Goal: Download file/media

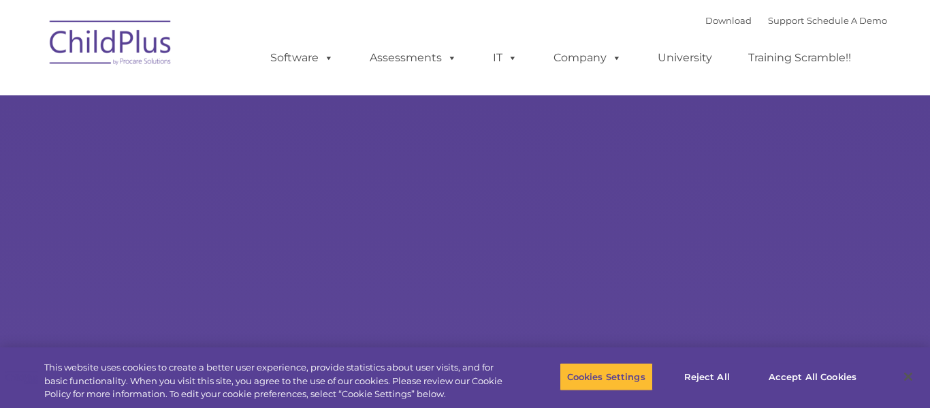
type input ""
select select "MEDIUM"
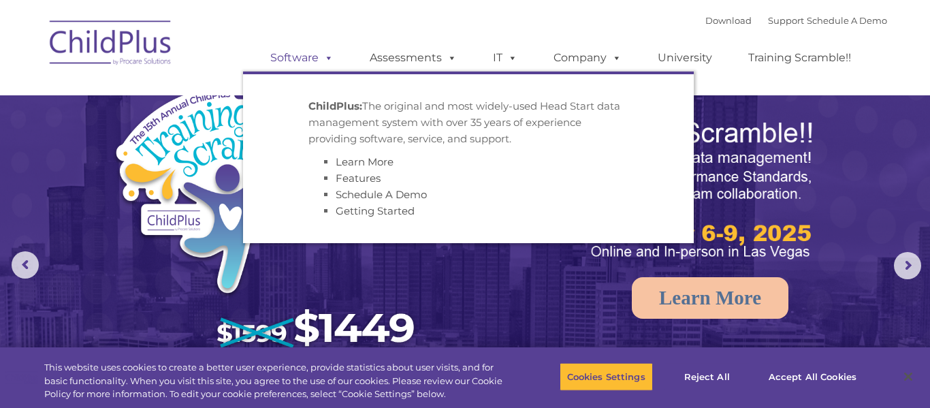
click at [279, 51] on link "Software" at bounding box center [302, 57] width 91 height 27
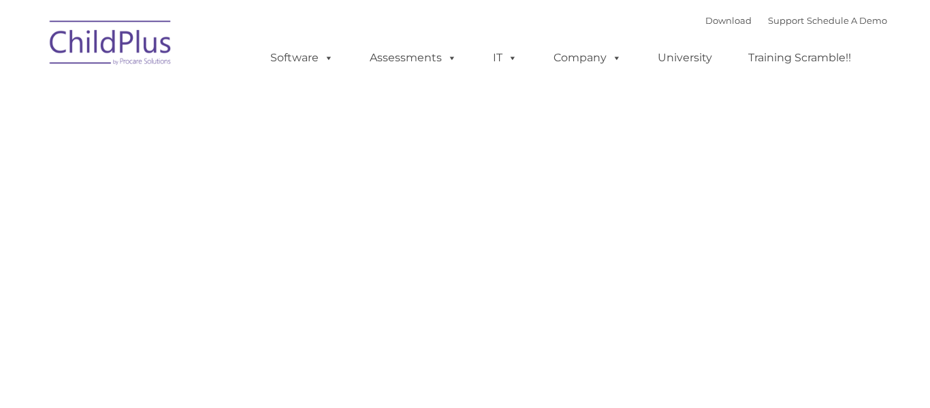
type input ""
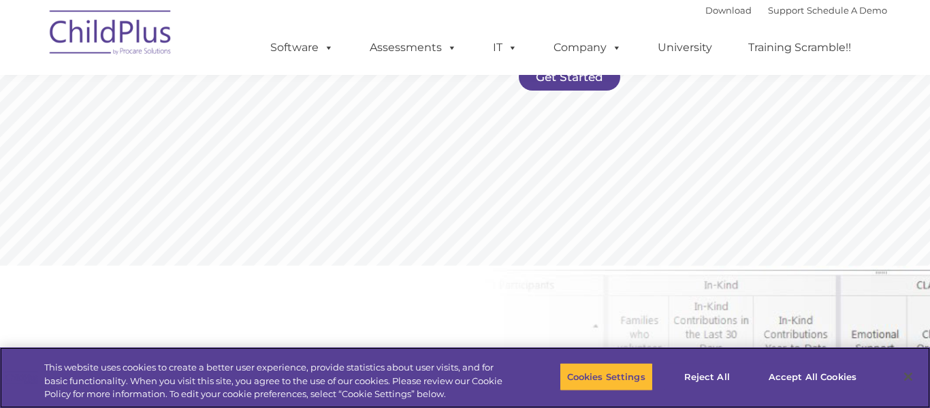
scroll to position [397, 0]
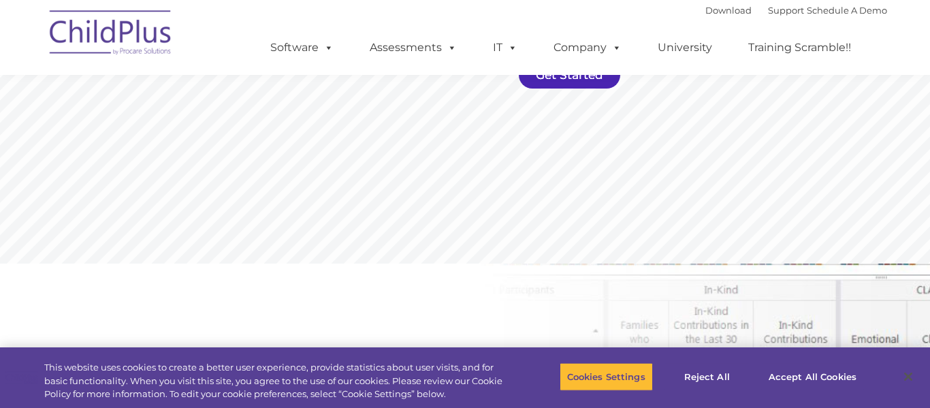
click at [567, 82] on link "Get Started" at bounding box center [569, 74] width 101 height 27
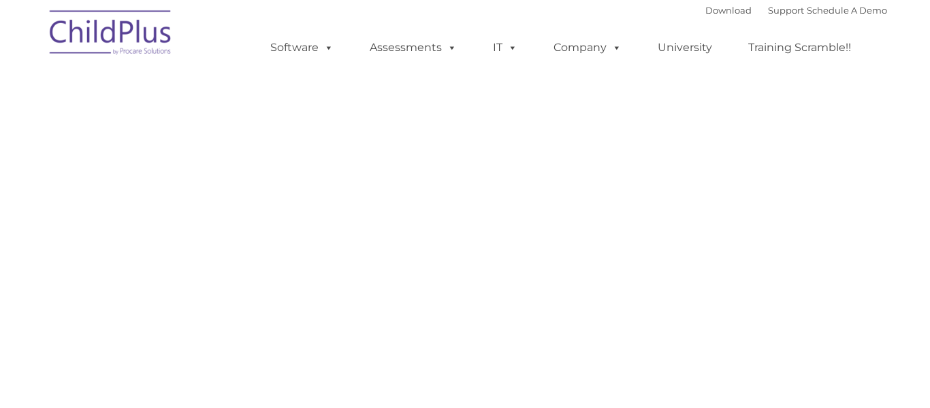
select select "MEDIUM"
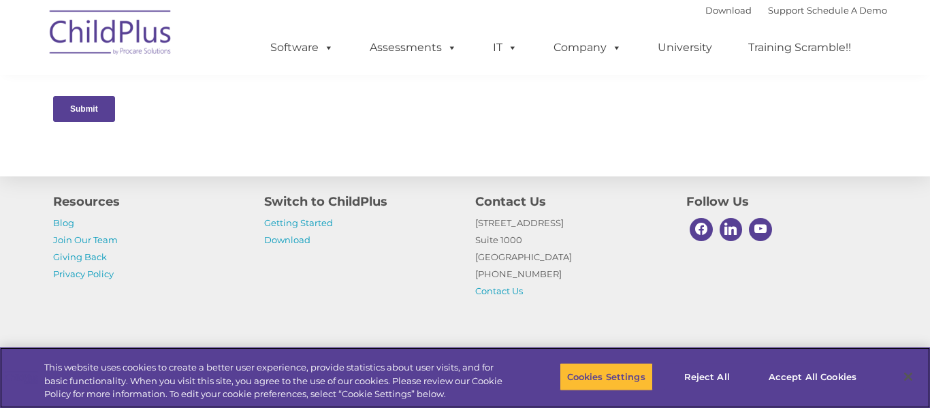
scroll to position [778, 0]
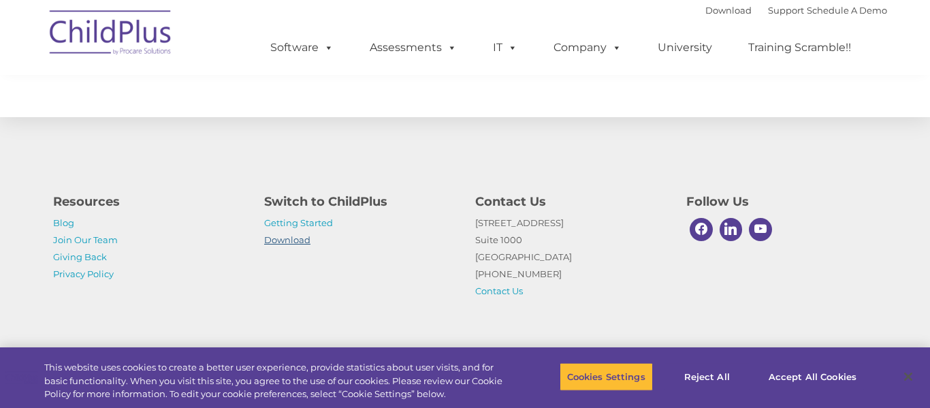
click at [300, 240] on link "Download" at bounding box center [287, 239] width 46 height 11
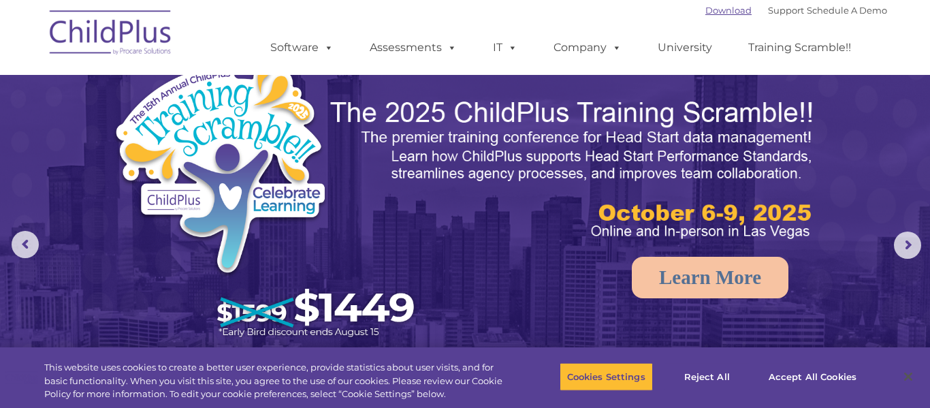
click at [706, 7] on link "Download" at bounding box center [729, 10] width 46 height 11
